Goal: Information Seeking & Learning: Learn about a topic

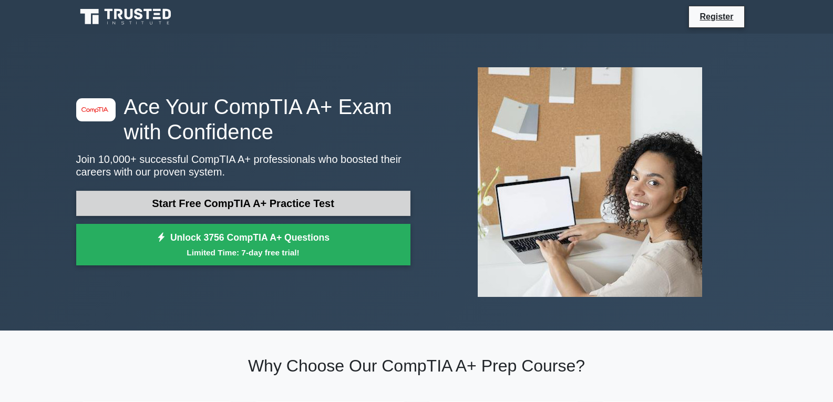
click at [270, 208] on link "Start Free CompTIA A+ Practice Test" at bounding box center [243, 203] width 334 height 25
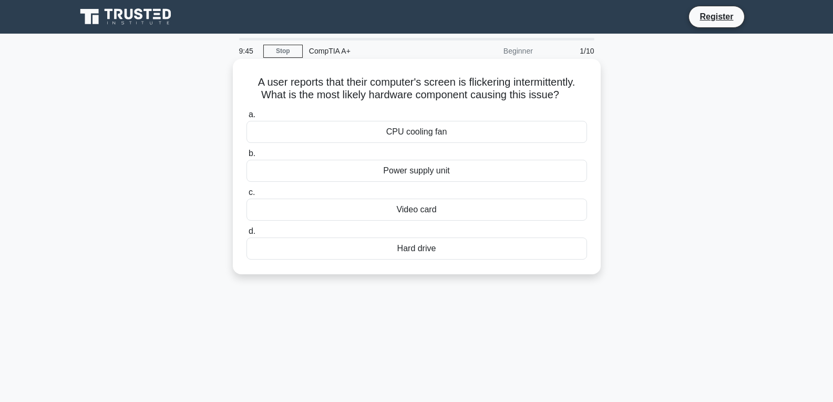
click at [436, 179] on div "Power supply unit" at bounding box center [416, 171] width 340 height 22
click at [246, 157] on input "b. Power supply unit" at bounding box center [246, 153] width 0 height 7
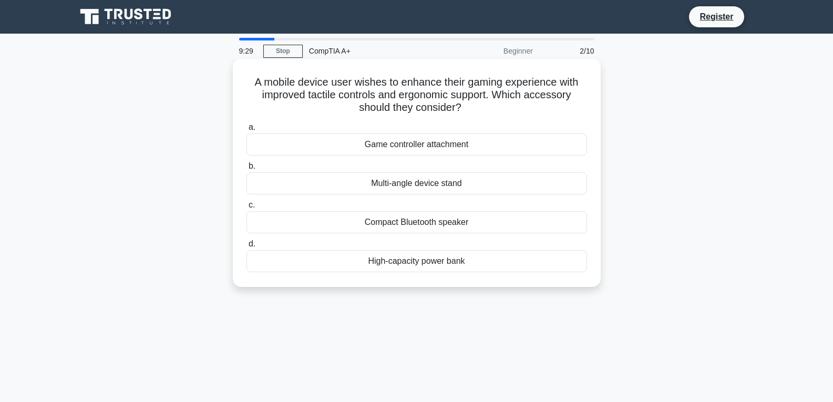
click at [423, 150] on div "Game controller attachment" at bounding box center [416, 144] width 340 height 22
click at [246, 131] on input "a. Game controller attachment" at bounding box center [246, 127] width 0 height 7
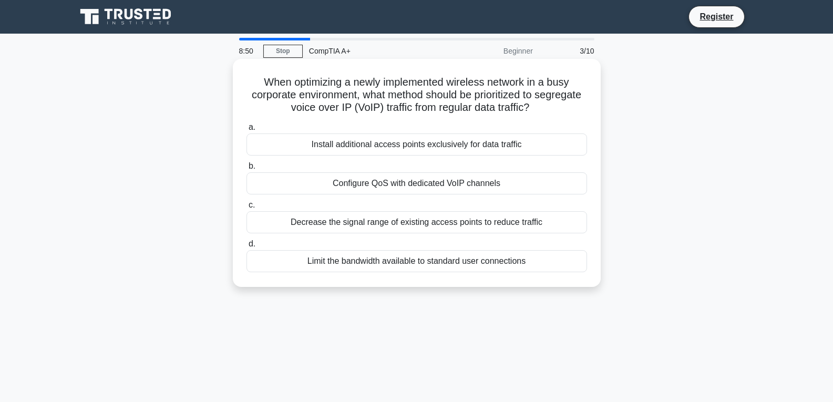
click at [499, 148] on div "Install additional access points exclusively for data traffic" at bounding box center [416, 144] width 340 height 22
click at [246, 131] on input "a. Install additional access points exclusively for data traffic" at bounding box center [246, 127] width 0 height 7
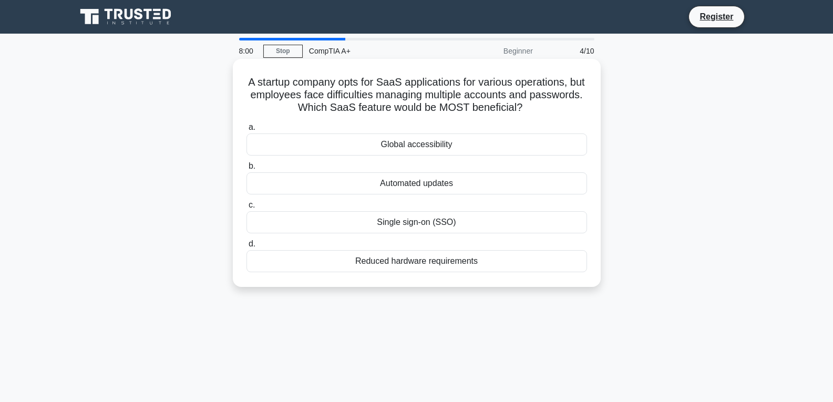
click at [479, 144] on div "Global accessibility" at bounding box center [416, 144] width 340 height 22
click at [246, 131] on input "a. Global accessibility" at bounding box center [246, 127] width 0 height 7
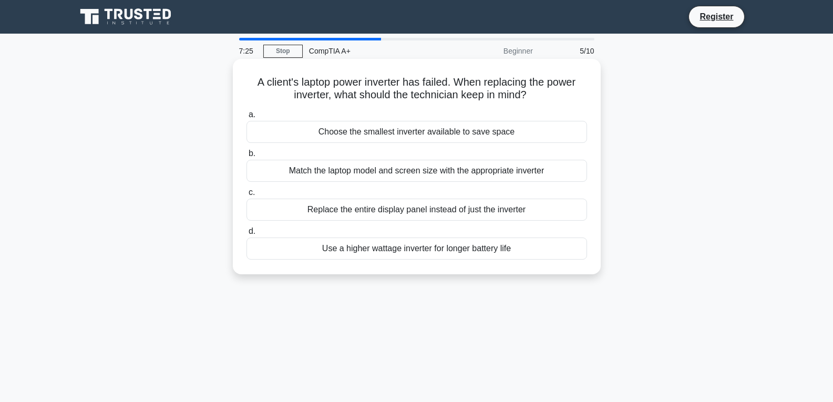
click at [475, 256] on div "Use a higher wattage inverter for longer battery life" at bounding box center [416, 248] width 340 height 22
click at [246, 235] on input "d. Use a higher wattage inverter for longer battery life" at bounding box center [246, 231] width 0 height 7
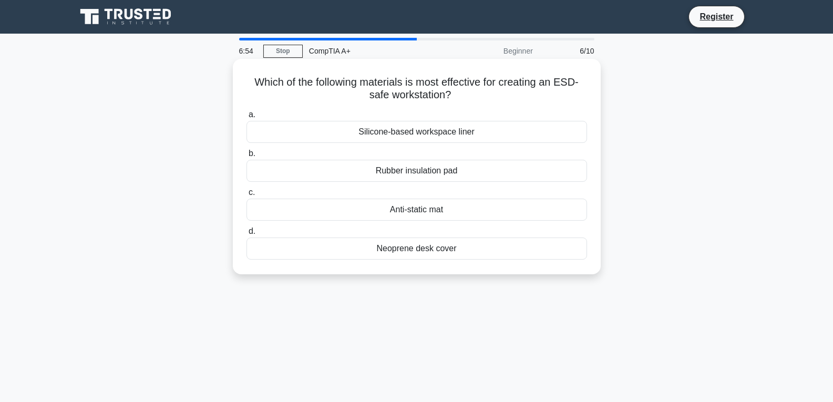
click at [419, 128] on div "Silicone-based workspace liner" at bounding box center [416, 132] width 340 height 22
click at [246, 118] on input "a. Silicone-based workspace liner" at bounding box center [246, 114] width 0 height 7
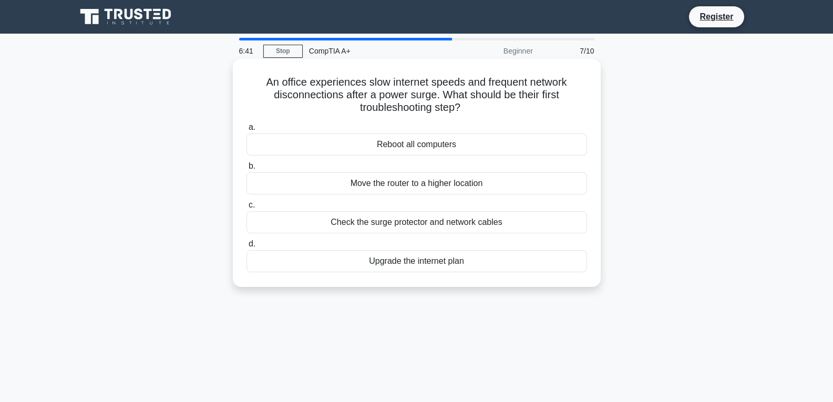
click at [463, 149] on div "Reboot all computers" at bounding box center [416, 144] width 340 height 22
click at [246, 131] on input "a. Reboot all computers" at bounding box center [246, 127] width 0 height 7
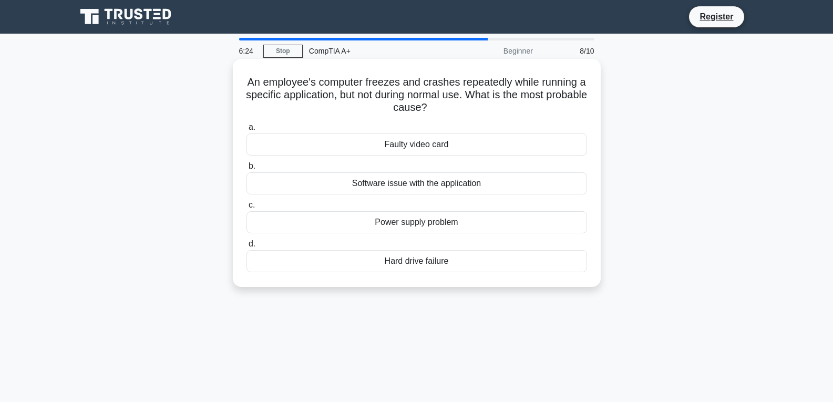
click at [419, 185] on div "Software issue with the application" at bounding box center [416, 183] width 340 height 22
click at [246, 170] on input "b. Software issue with the application" at bounding box center [246, 166] width 0 height 7
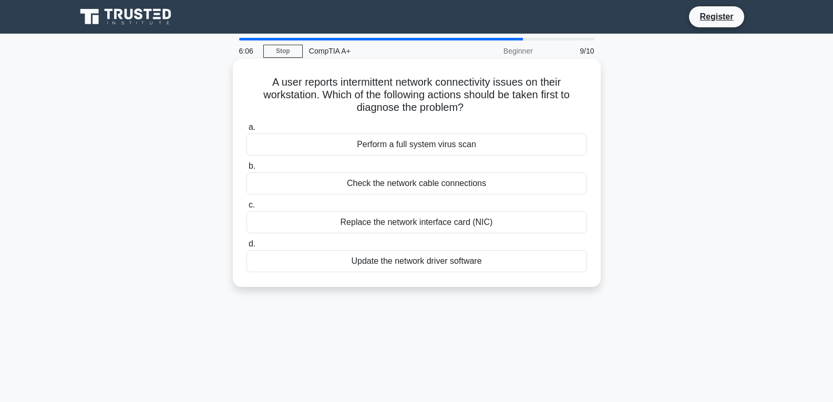
drag, startPoint x: 410, startPoint y: 180, endPoint x: 409, endPoint y: 185, distance: 5.9
drag, startPoint x: 409, startPoint y: 185, endPoint x: 277, endPoint y: 174, distance: 131.9
click at [277, 174] on div "Check the network cable connections" at bounding box center [416, 183] width 340 height 22
click at [246, 170] on input "b. Check the network cable connections" at bounding box center [246, 166] width 0 height 7
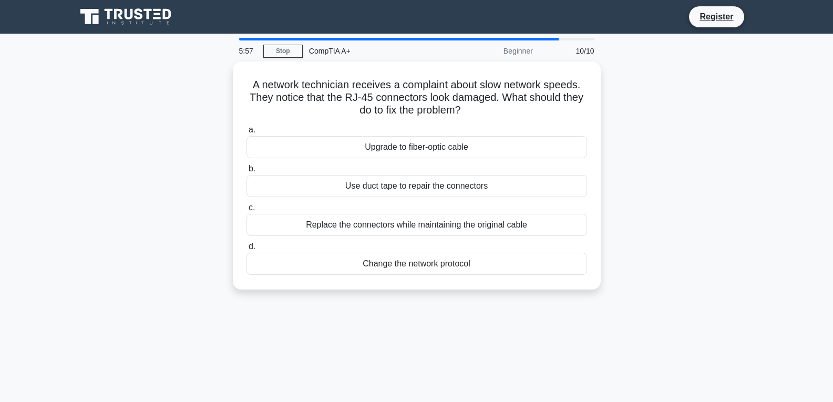
click at [531, 39] on div at bounding box center [398, 39] width 319 height 3
click at [531, 40] on div "5:57 Stop CompTIA A+ Beginner 10/10" at bounding box center [417, 50] width 368 height 24
click at [539, 37] on main "5:56 Stop CompTIA A+ Beginner 10/10 A network technician receives a complaint a…" at bounding box center [416, 301] width 833 height 534
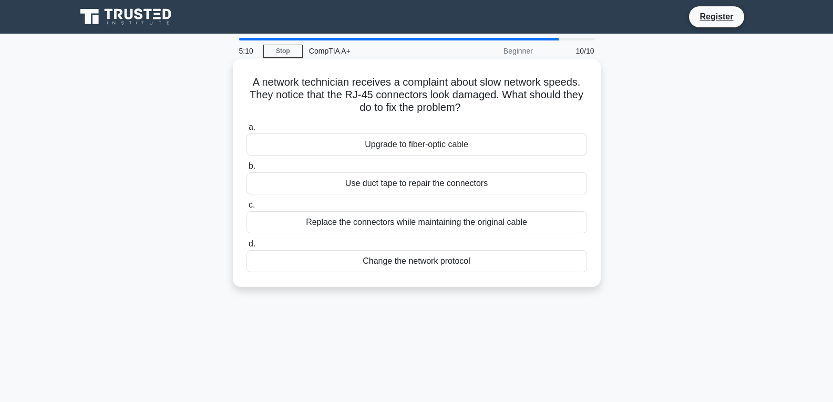
click at [390, 227] on div "Replace the connectors while maintaining the original cable" at bounding box center [416, 222] width 340 height 22
click at [246, 209] on input "c. Replace the connectors while maintaining the original cable" at bounding box center [246, 205] width 0 height 7
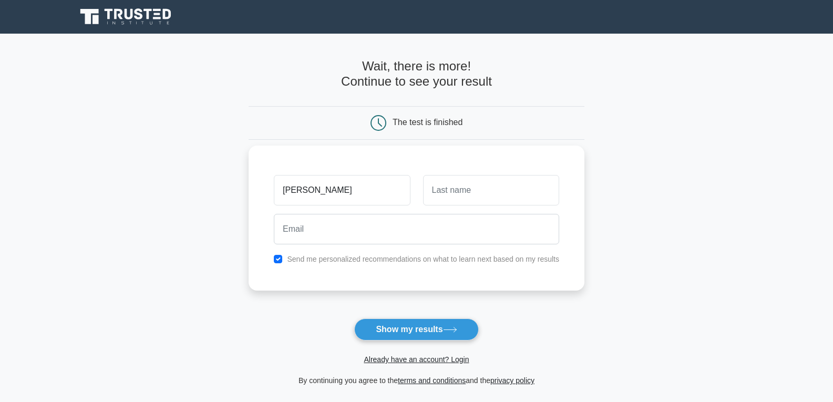
type input "anish"
click at [514, 189] on input "text" at bounding box center [491, 190] width 136 height 30
type input "rajopadhye"
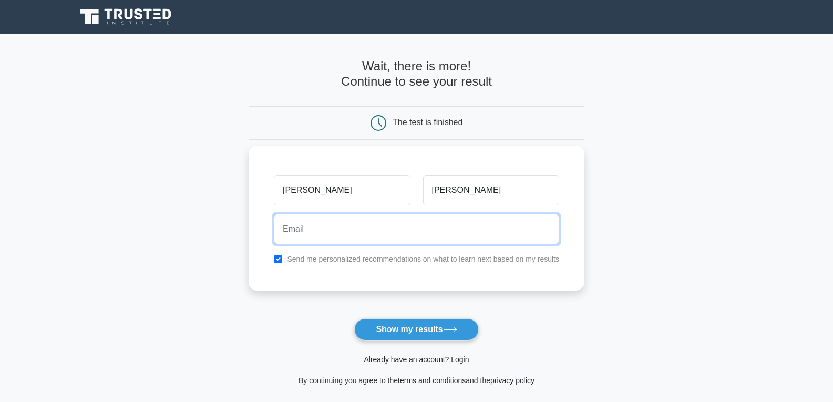
click at [461, 221] on input "email" at bounding box center [416, 229] width 285 height 30
type input "anishrajopadhy7@gmail.com"
click at [354, 318] on button "Show my results" at bounding box center [416, 329] width 124 height 22
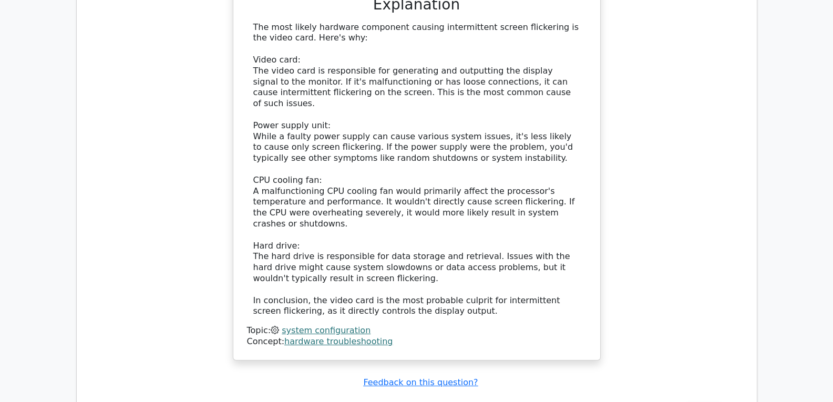
scroll to position [998, 0]
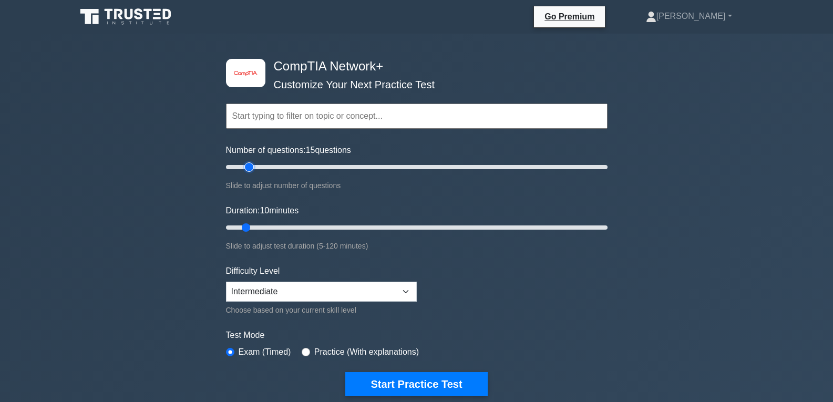
drag, startPoint x: 243, startPoint y: 169, endPoint x: 246, endPoint y: 173, distance: 5.6
type input "15"
click at [246, 173] on input "Number of questions: 15 questions" at bounding box center [416, 167] width 381 height 13
click at [253, 225] on input "Duration: 10 minutes" at bounding box center [416, 227] width 381 height 13
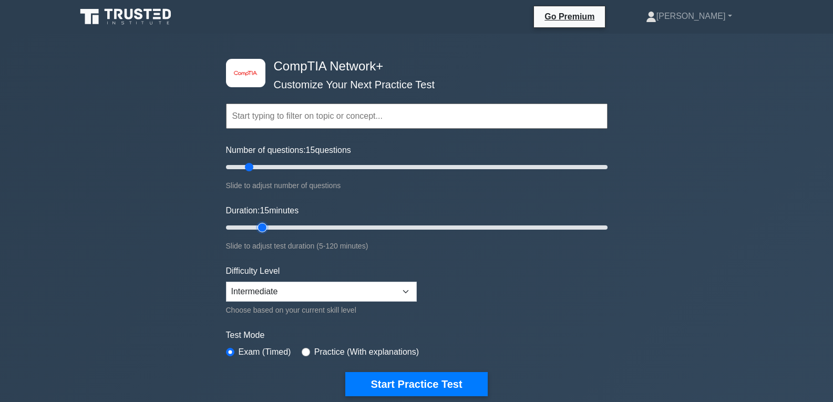
drag, startPoint x: 249, startPoint y: 223, endPoint x: 258, endPoint y: 221, distance: 10.3
type input "15"
click at [258, 221] on input "Duration: 15 minutes" at bounding box center [416, 227] width 381 height 13
click at [260, 221] on input "Duration: 15 minutes" at bounding box center [416, 227] width 381 height 13
click at [287, 297] on select "Beginner Intermediate Expert" at bounding box center [321, 292] width 191 height 20
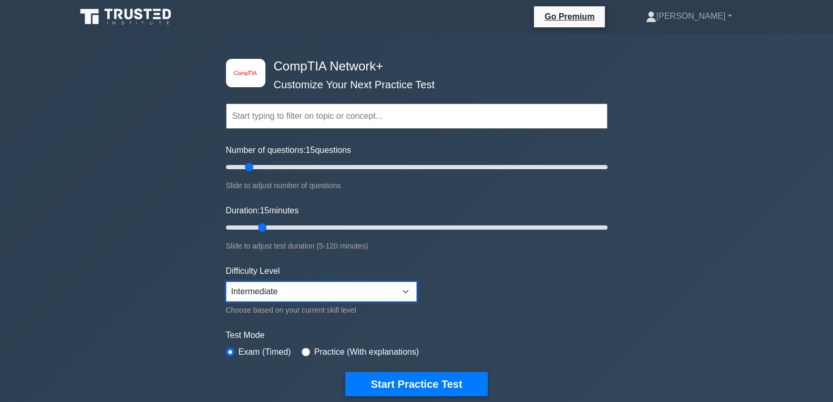
select select "beginner"
click at [226, 282] on select "Beginner Intermediate Expert" at bounding box center [321, 292] width 191 height 20
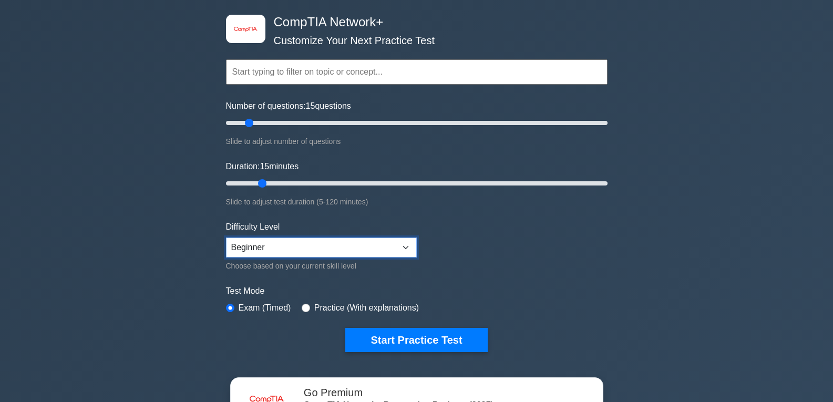
scroll to position [105, 0]
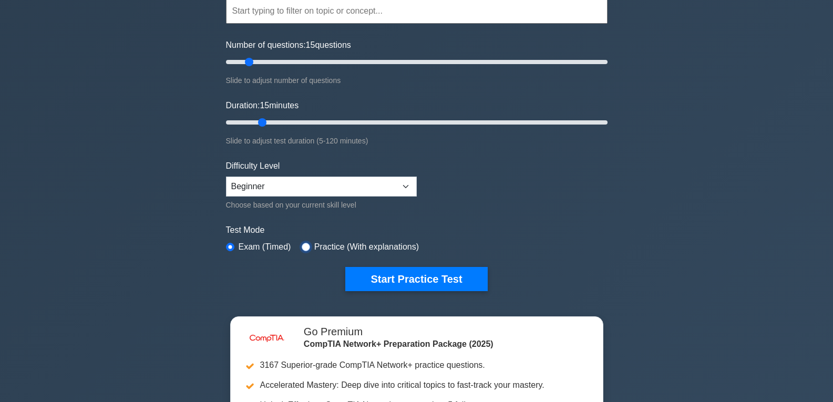
click at [303, 246] on input "radio" at bounding box center [306, 247] width 8 height 8
radio input "true"
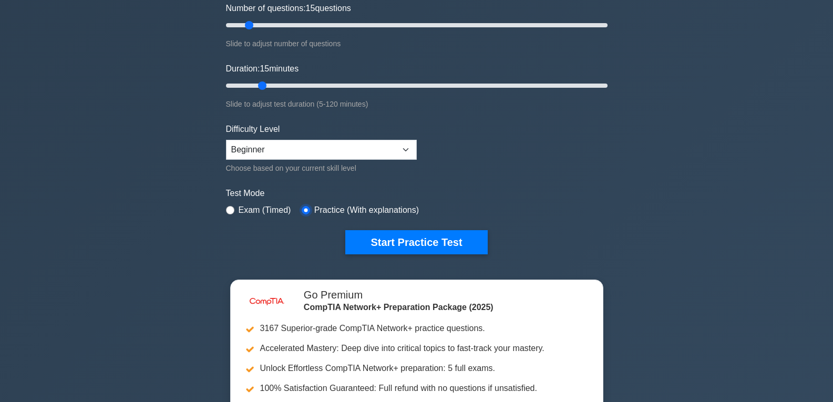
scroll to position [158, 0]
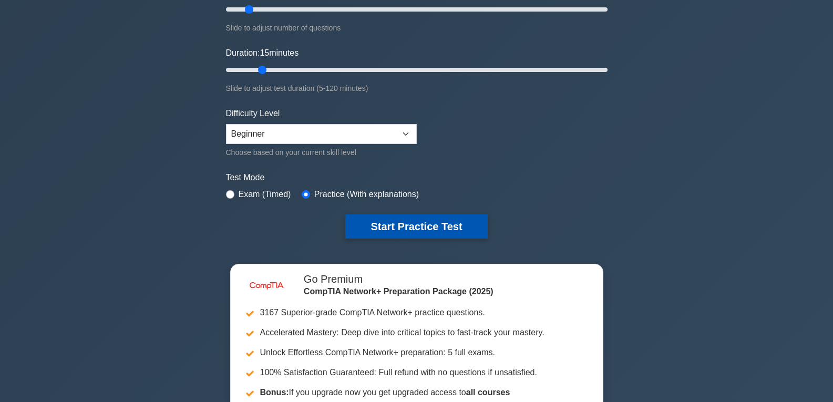
click at [389, 234] on button "Start Practice Test" at bounding box center [416, 226] width 142 height 24
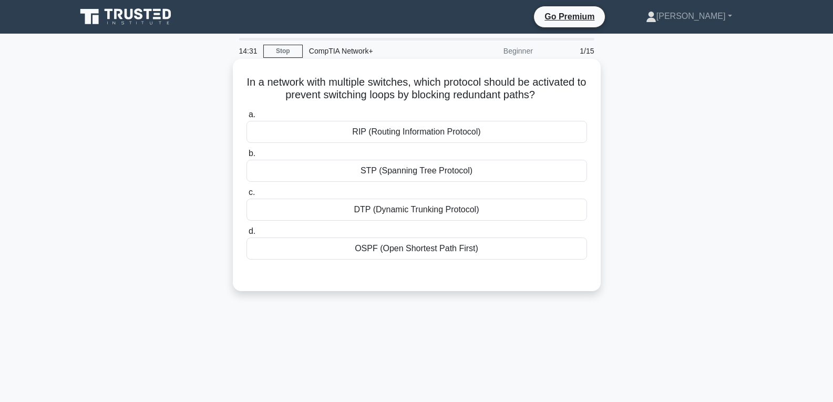
click at [457, 129] on div "RIP (Routing Information Protocol)" at bounding box center [416, 132] width 340 height 22
click at [246, 118] on input "a. RIP (Routing Information Protocol)" at bounding box center [246, 114] width 0 height 7
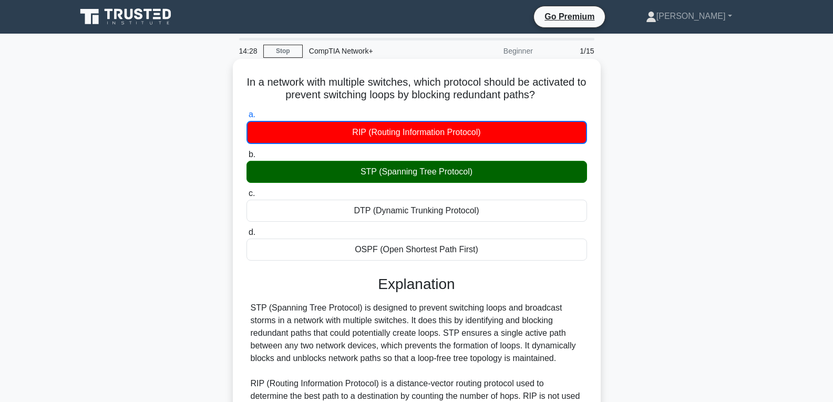
click at [447, 169] on div "STP (Spanning Tree Protocol)" at bounding box center [416, 172] width 340 height 22
click at [246, 158] on input "b. STP (Spanning Tree Protocol)" at bounding box center [246, 154] width 0 height 7
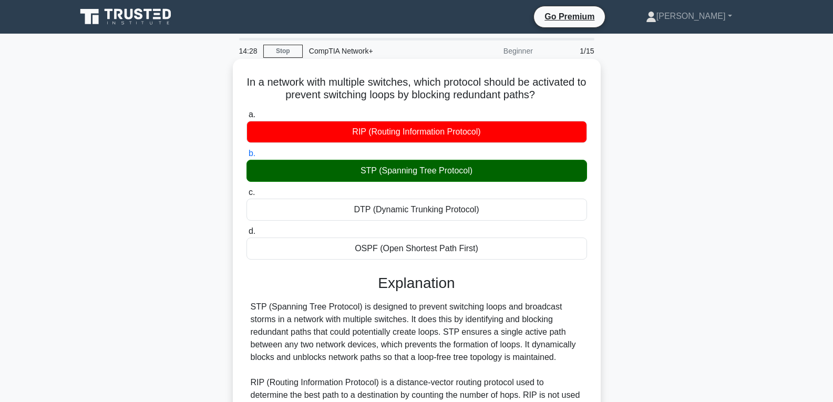
click at [447, 169] on div "STP (Spanning Tree Protocol)" at bounding box center [416, 171] width 340 height 22
click at [246, 157] on input "b. STP (Spanning Tree Protocol)" at bounding box center [246, 153] width 0 height 7
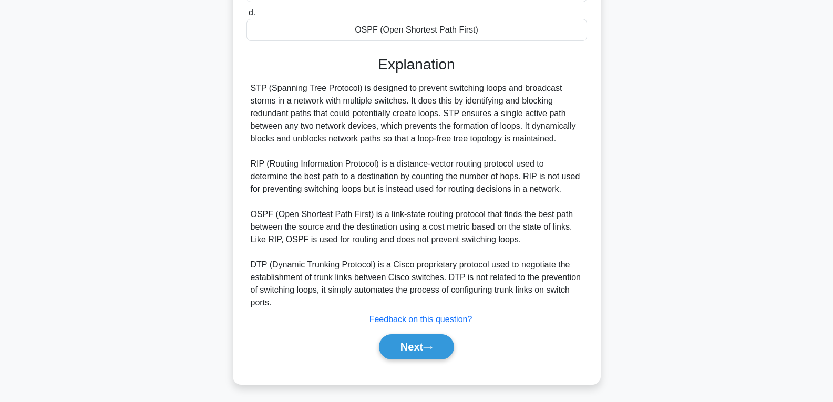
scroll to position [221, 0]
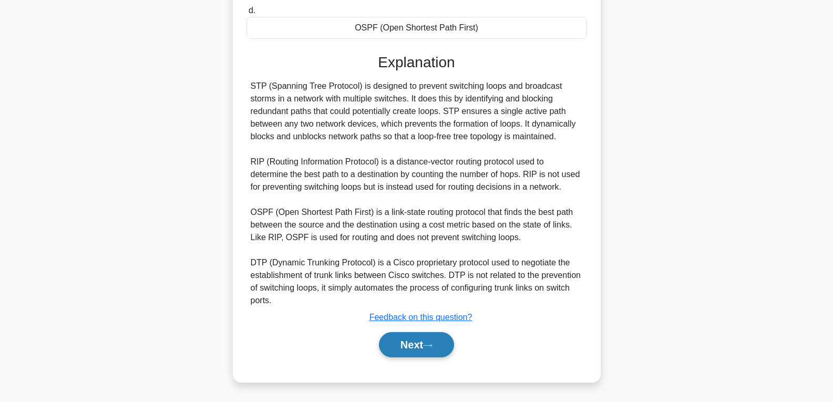
click at [396, 334] on button "Next" at bounding box center [416, 344] width 75 height 25
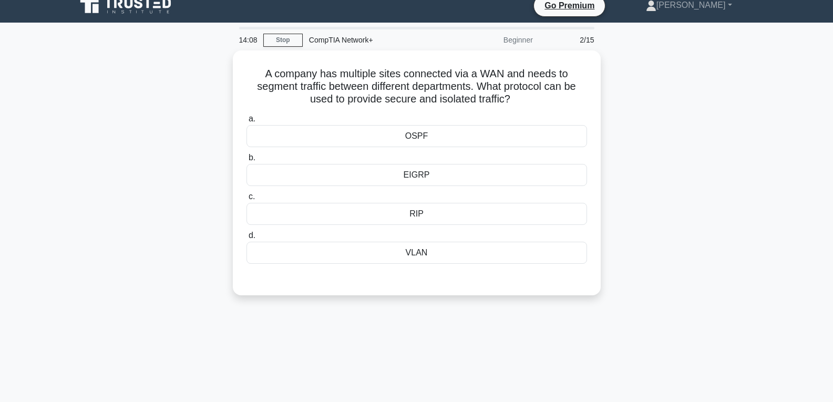
scroll to position [0, 0]
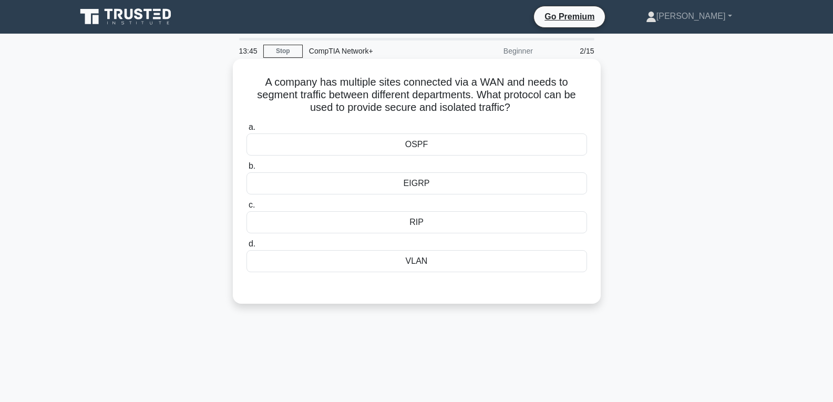
click at [406, 224] on div "RIP" at bounding box center [416, 222] width 340 height 22
click at [246, 209] on input "c. RIP" at bounding box center [246, 205] width 0 height 7
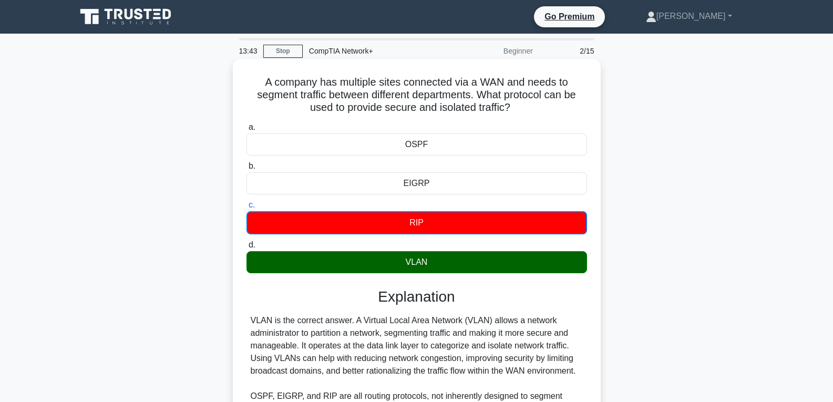
click at [385, 273] on div "VLAN" at bounding box center [416, 262] width 340 height 22
click at [246, 249] on input "d. VLAN" at bounding box center [246, 245] width 0 height 7
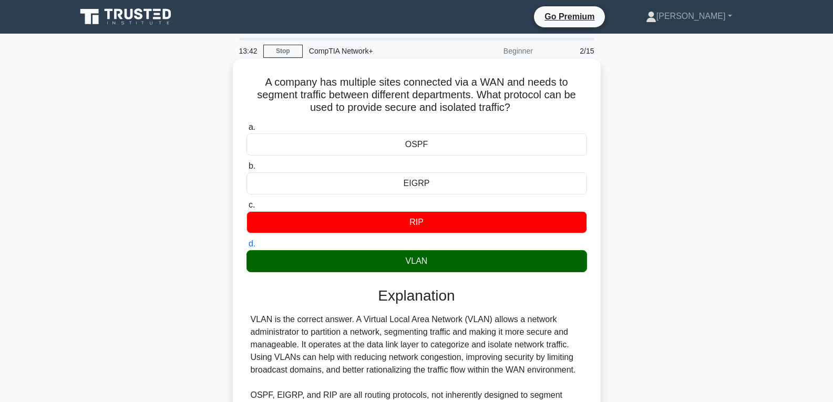
click at [379, 271] on div "VLAN" at bounding box center [416, 261] width 340 height 22
click at [246, 247] on input "d. VLAN" at bounding box center [246, 244] width 0 height 7
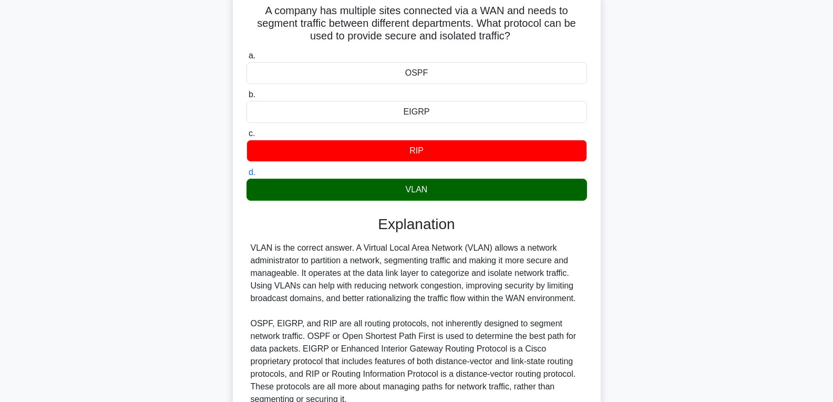
scroll to position [171, 0]
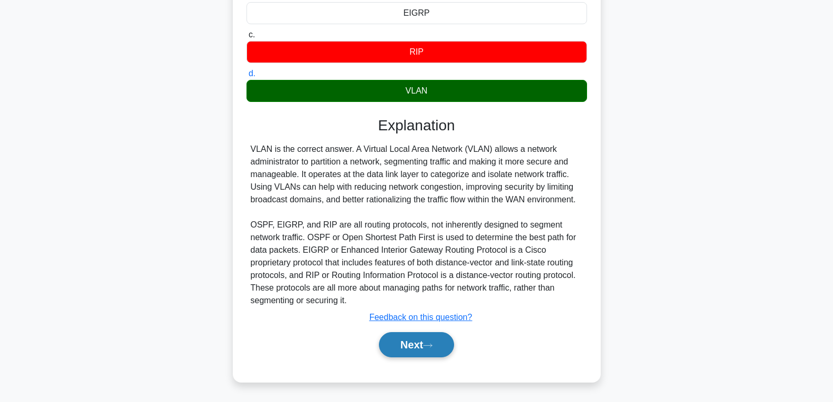
click at [421, 349] on button "Next" at bounding box center [416, 344] width 75 height 25
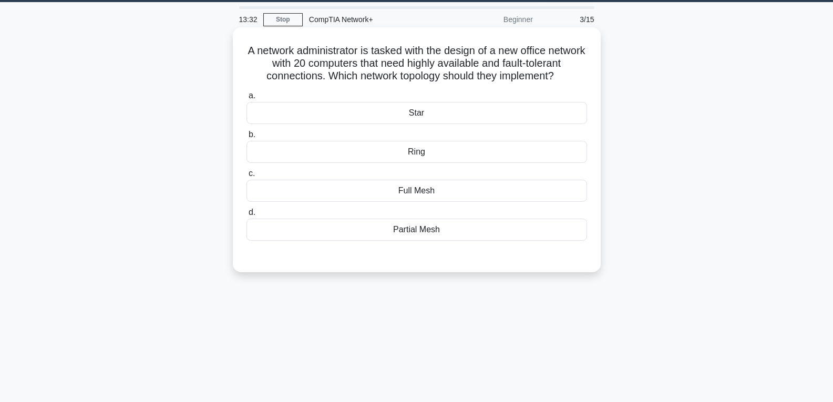
scroll to position [53, 0]
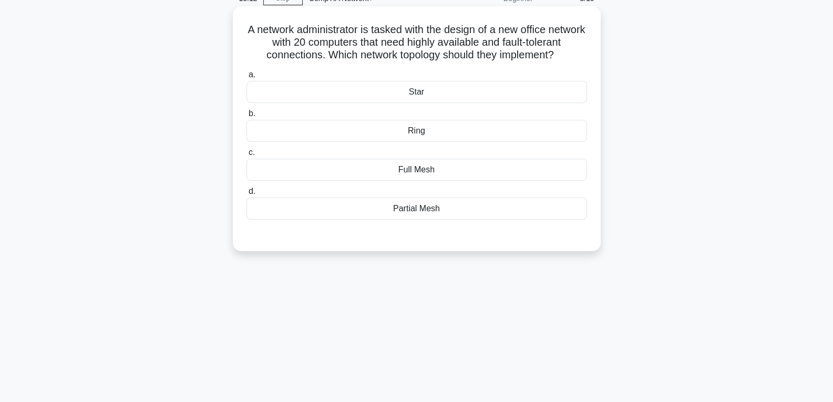
click at [428, 103] on div "Star" at bounding box center [416, 92] width 340 height 22
click at [246, 78] on input "a. Star" at bounding box center [246, 74] width 0 height 7
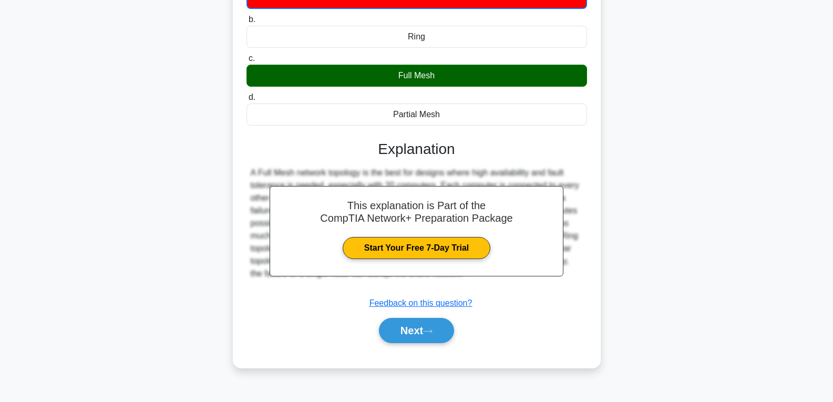
scroll to position [165, 0]
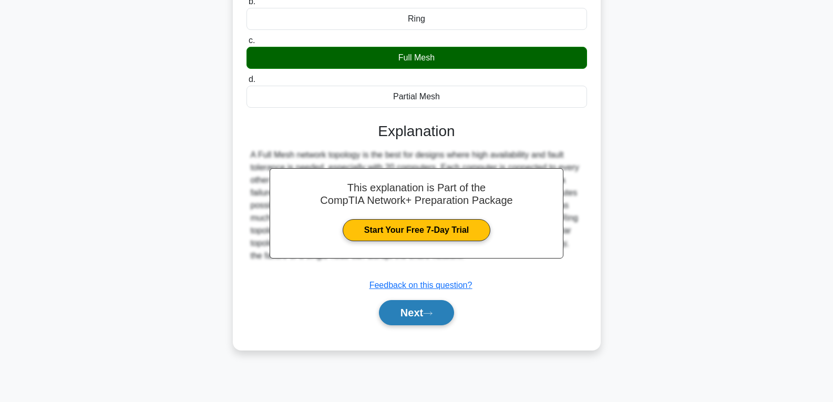
click at [415, 323] on button "Next" at bounding box center [416, 312] width 75 height 25
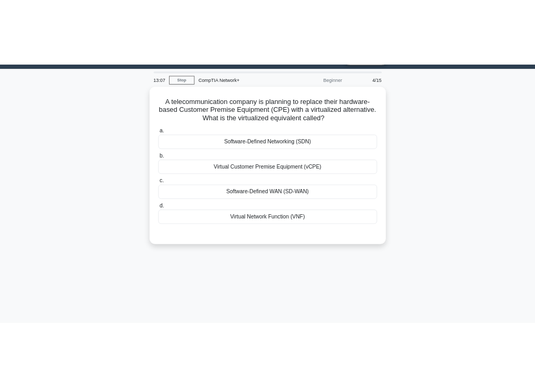
scroll to position [0, 0]
